Goal: Browse casually: Explore the website without a specific task or goal

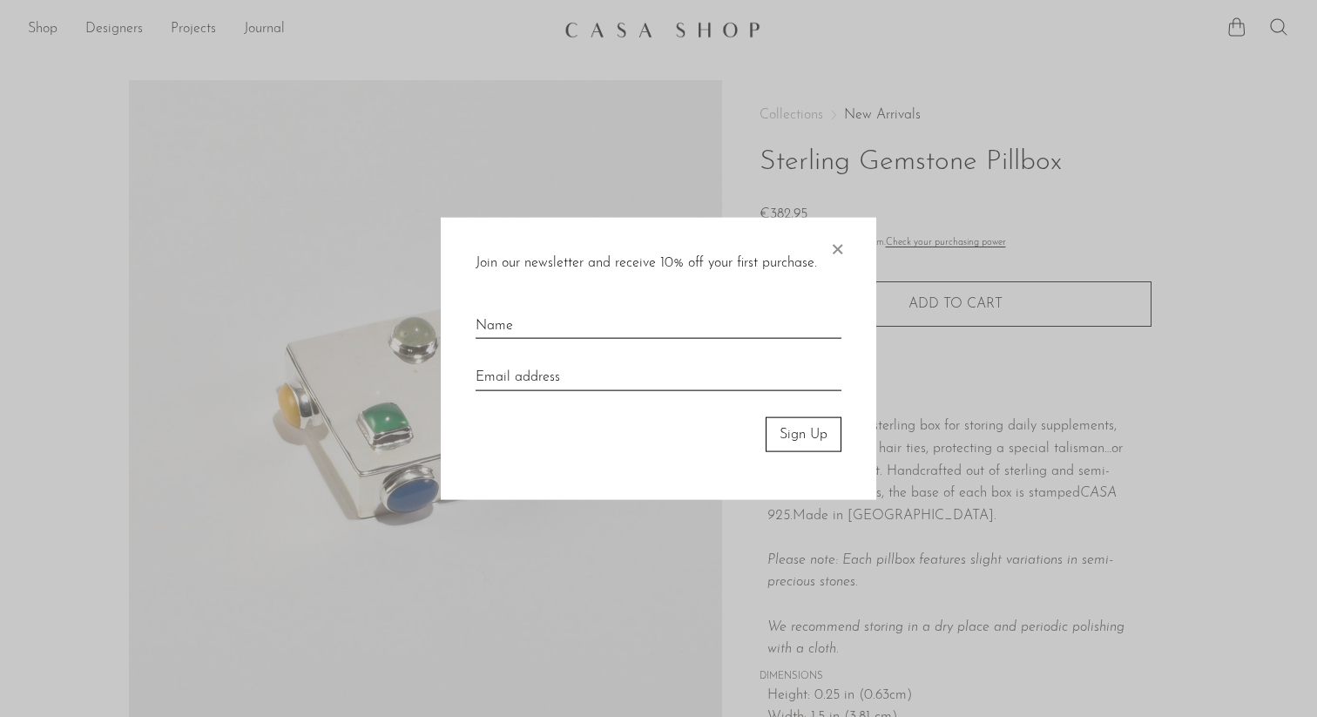
click at [207, 266] on div at bounding box center [658, 358] width 1317 height 717
click at [834, 248] on span "×" at bounding box center [836, 245] width 17 height 56
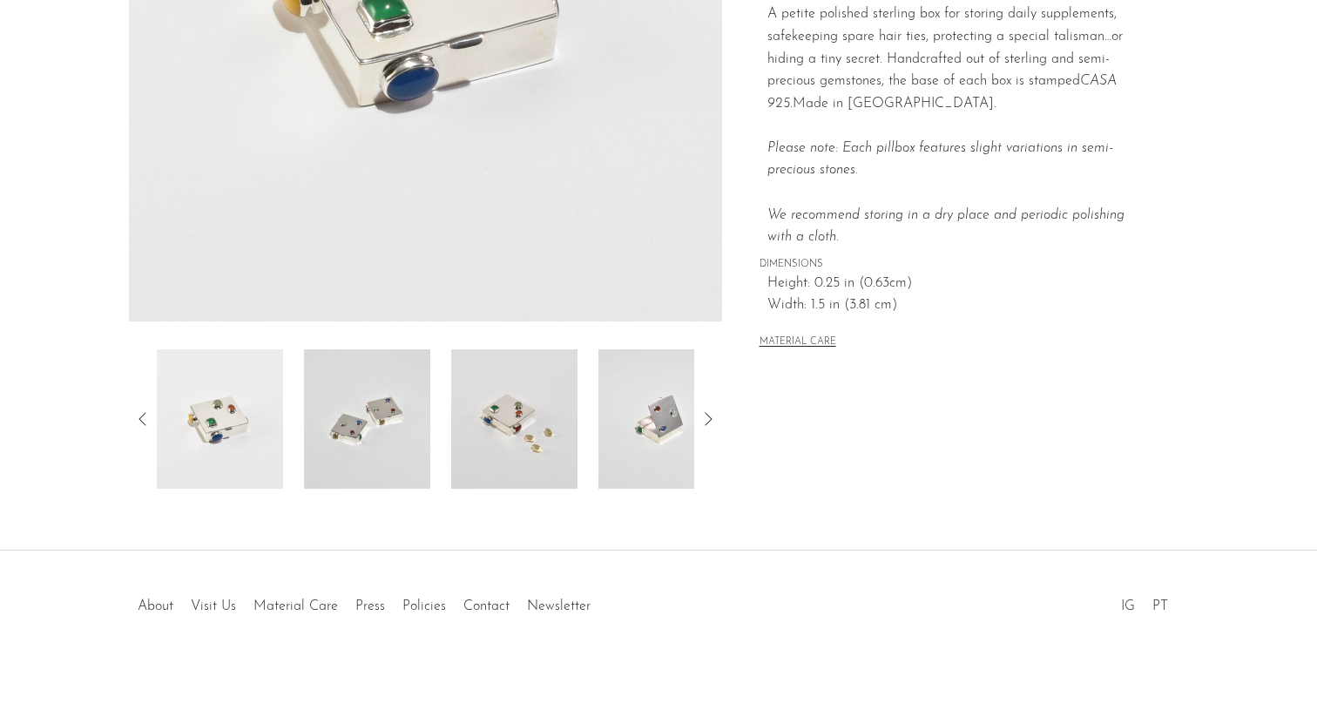
scroll to position [417, 0]
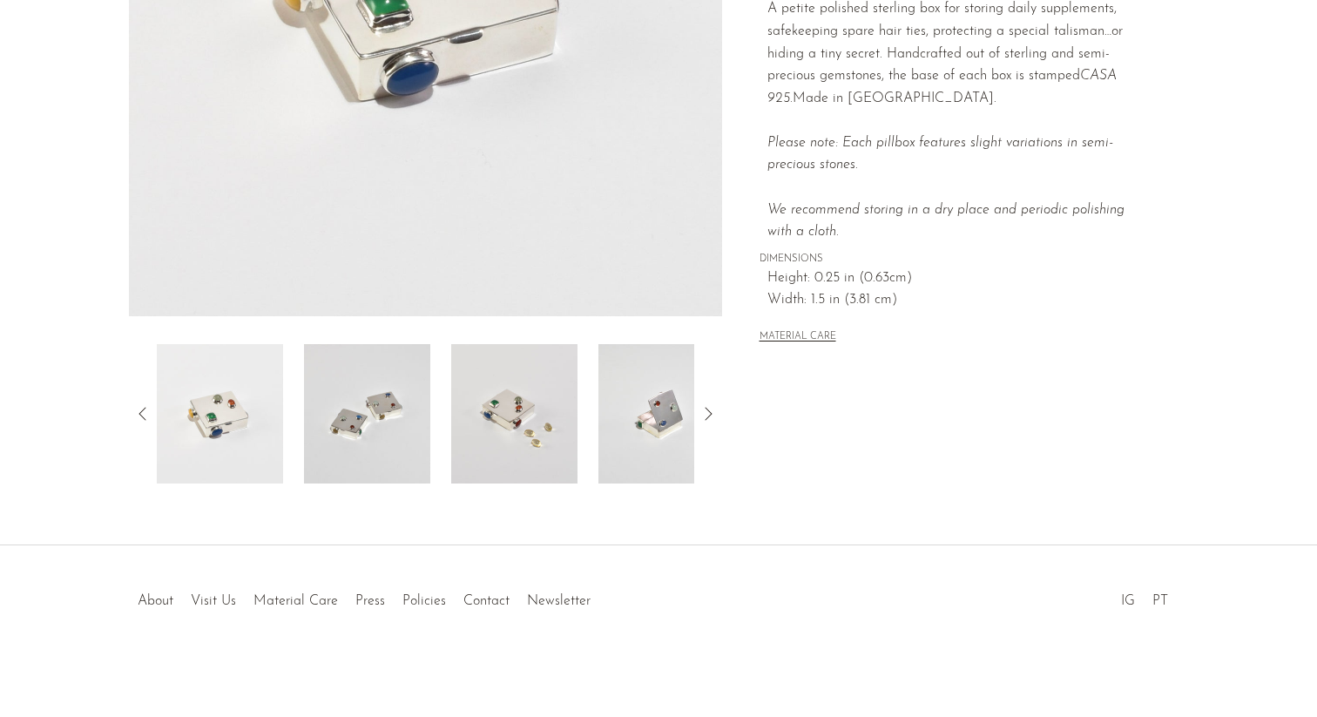
click at [510, 393] on img at bounding box center [514, 413] width 126 height 139
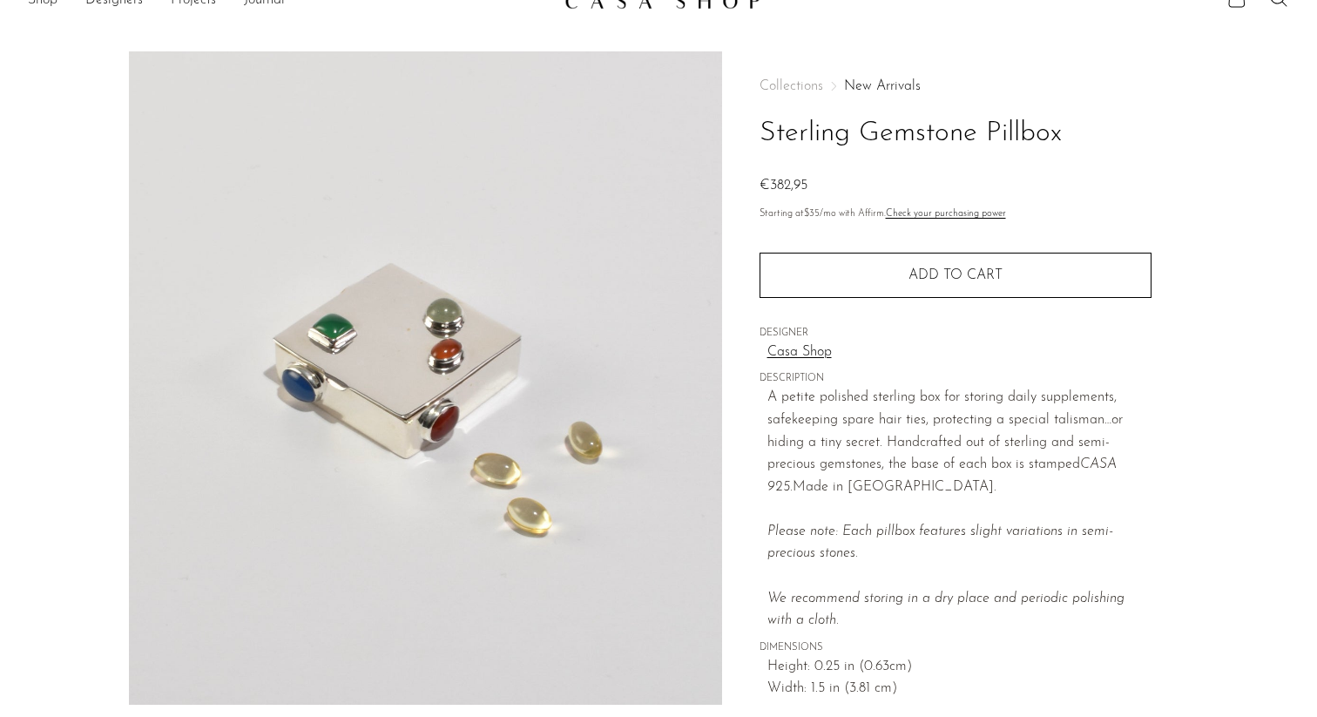
scroll to position [0, 0]
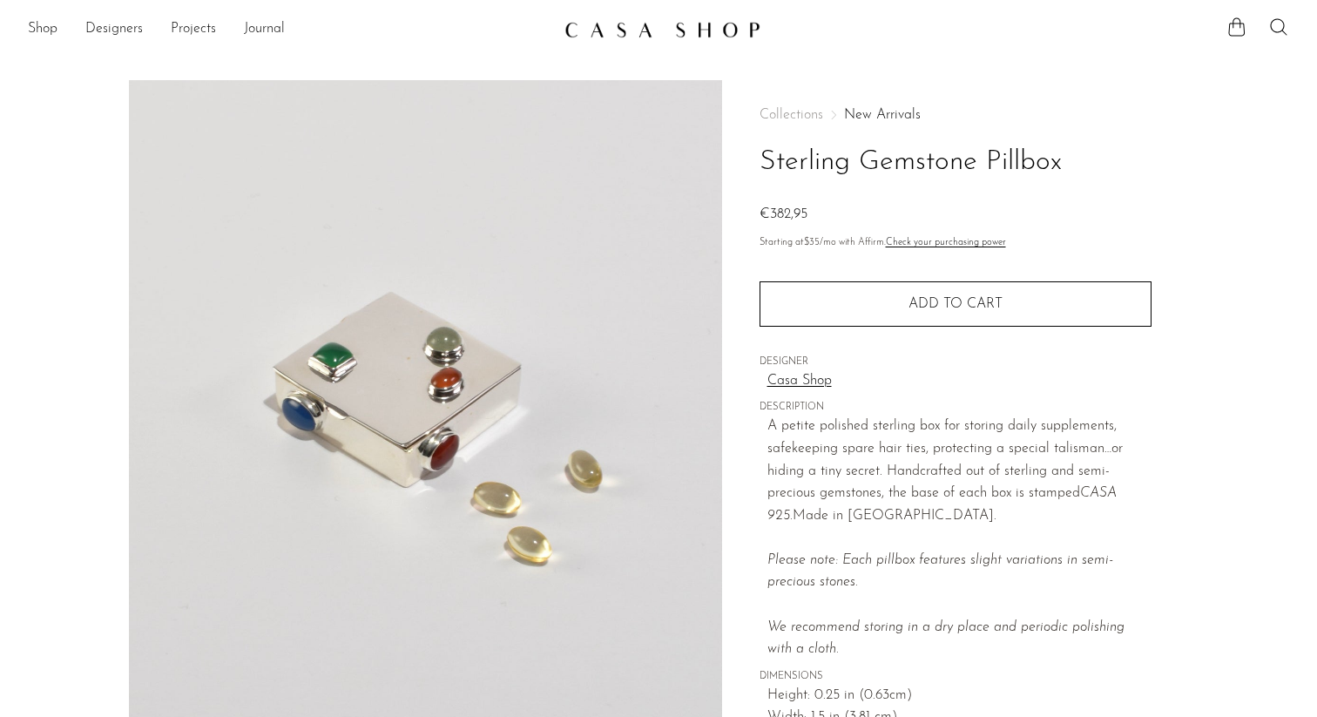
click at [574, 22] on img at bounding box center [662, 29] width 196 height 17
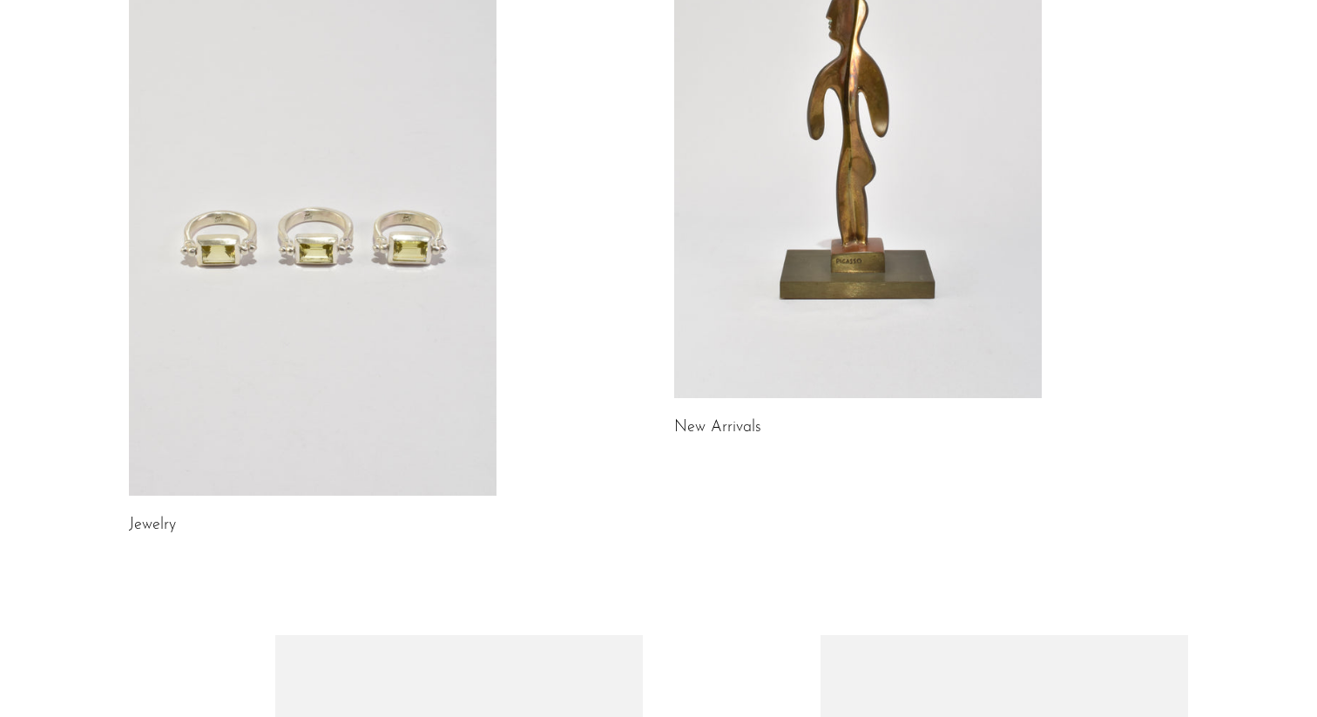
scroll to position [334, 0]
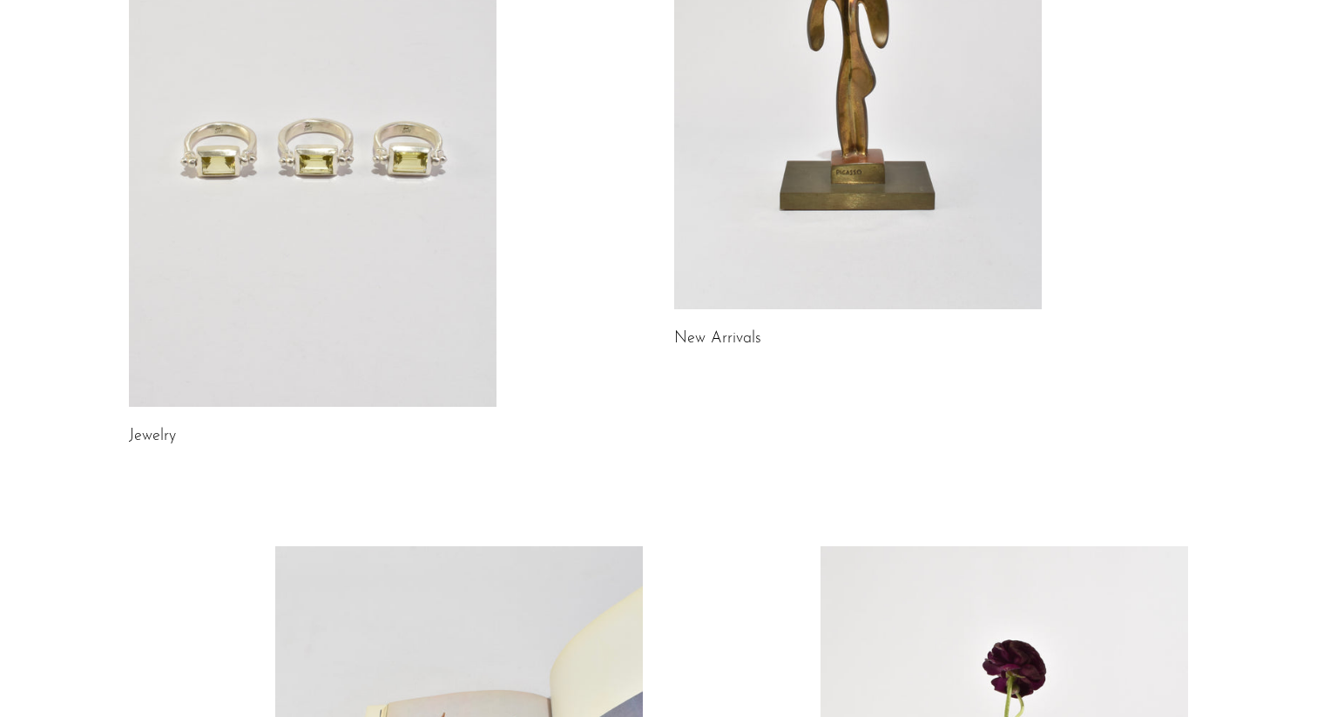
click at [310, 159] on link at bounding box center [313, 149] width 368 height 515
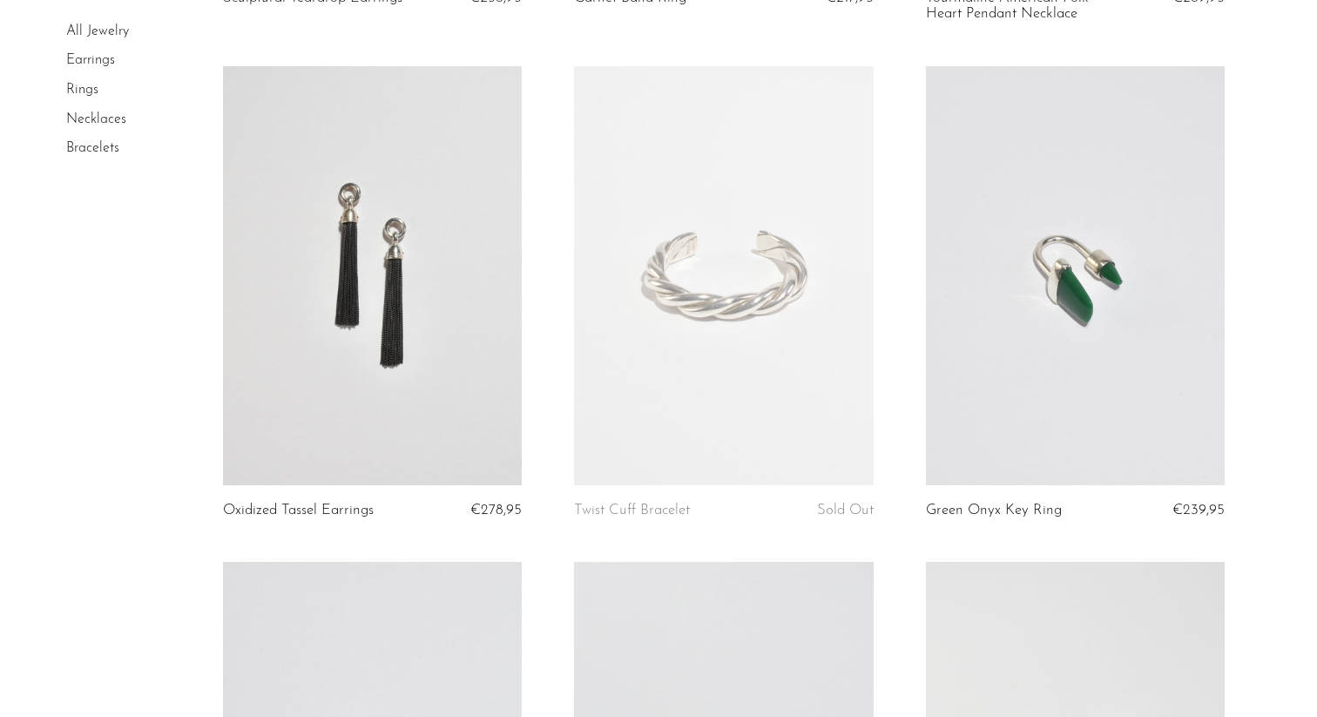
scroll to position [3724, 0]
